Goal: Information Seeking & Learning: Learn about a topic

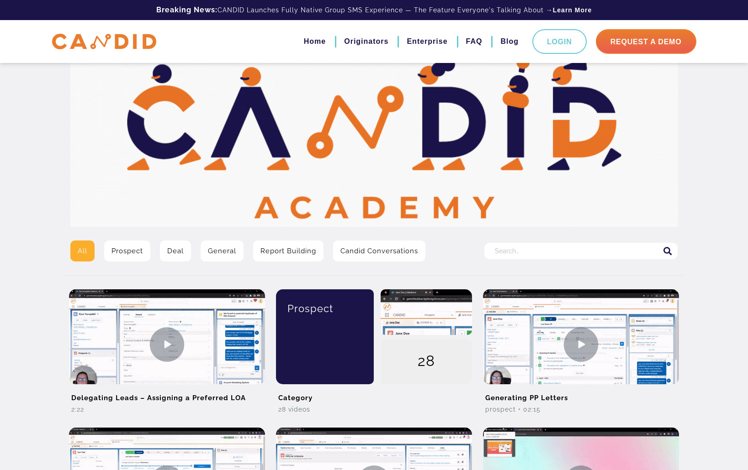
scroll to position [46, 0]
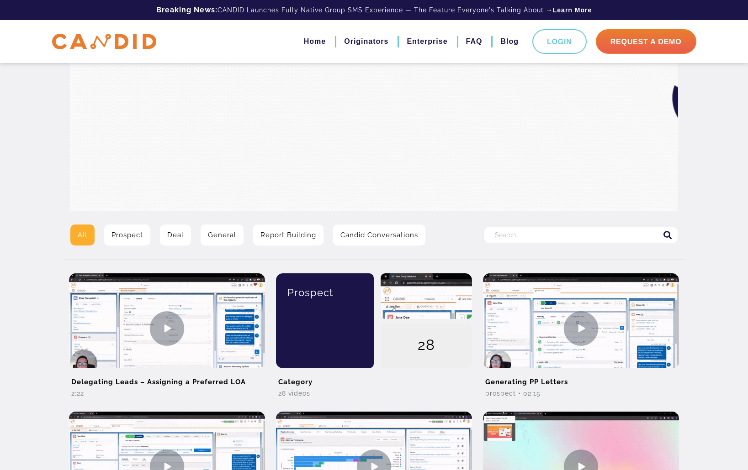
click at [517, 236] on input "Search for:" at bounding box center [580, 235] width 193 height 16
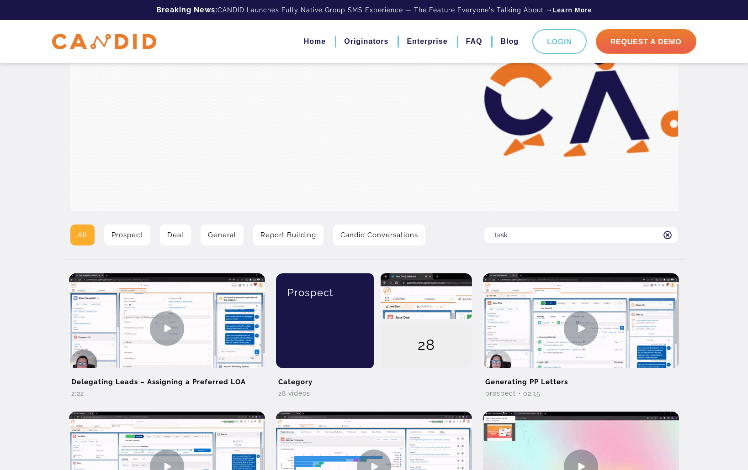
type input "task"
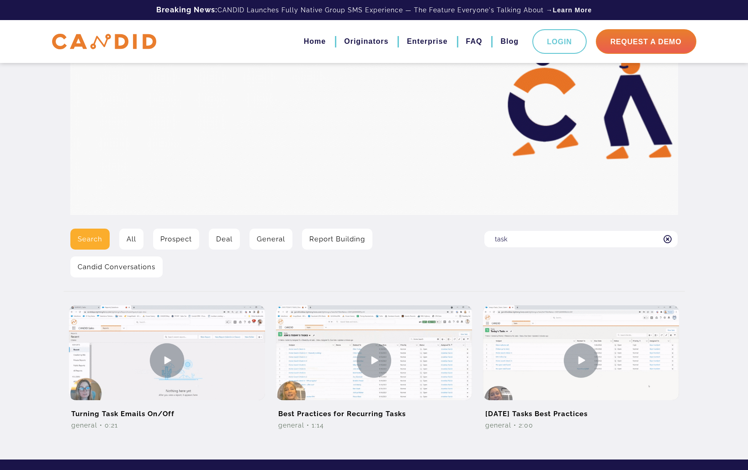
scroll to position [110, 0]
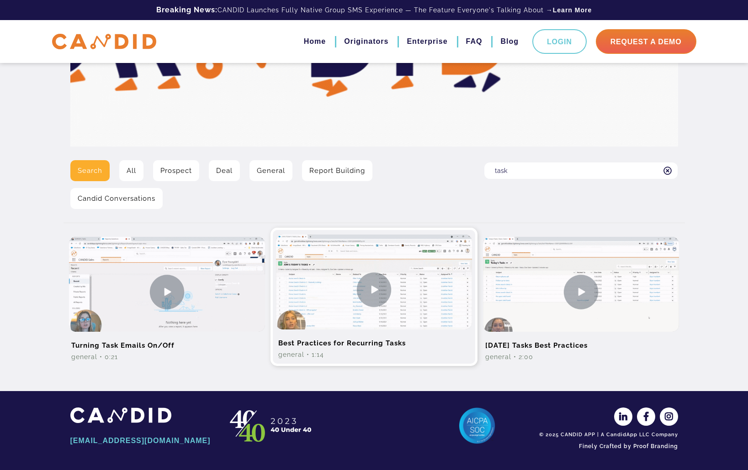
click at [371, 289] on img at bounding box center [374, 290] width 196 height 110
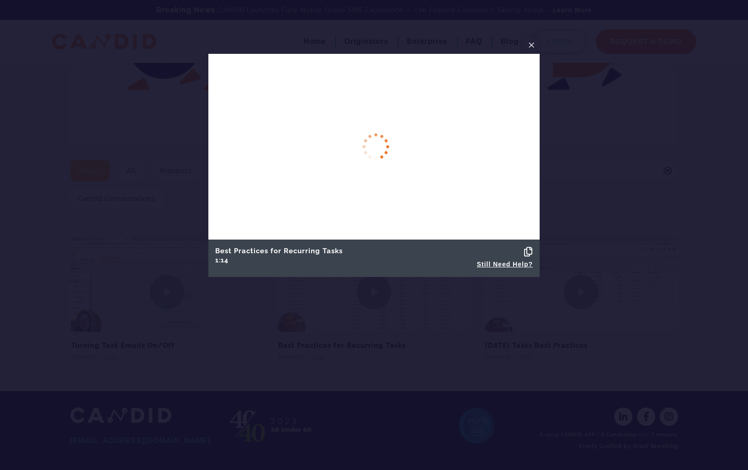
click at [533, 44] on span "×" at bounding box center [531, 45] width 7 height 14
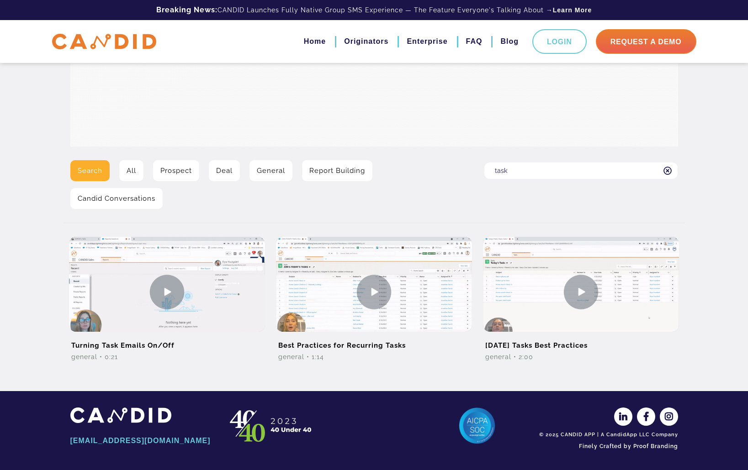
click at [560, 280] on img at bounding box center [581, 292] width 196 height 110
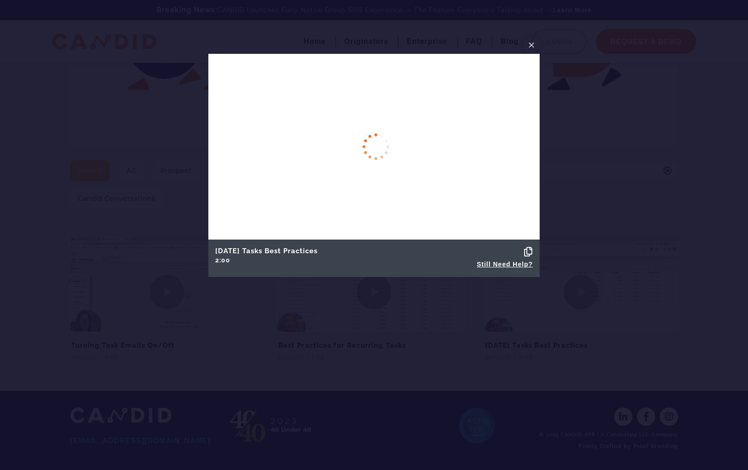
click at [529, 47] on span "×" at bounding box center [531, 45] width 7 height 14
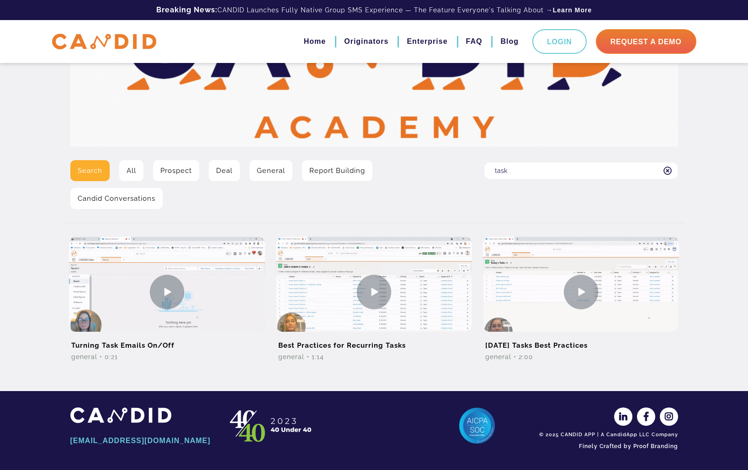
click at [262, 211] on div "Search All Prospect Deal General Report Building Candid Conversations" at bounding box center [270, 188] width 414 height 56
